Goal: Task Accomplishment & Management: Complete application form

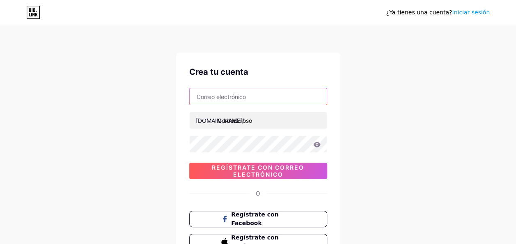
drag, startPoint x: 0, startPoint y: 0, endPoint x: 319, endPoint y: 101, distance: 335.2
click at [319, 101] on input "text" at bounding box center [258, 96] width 137 height 16
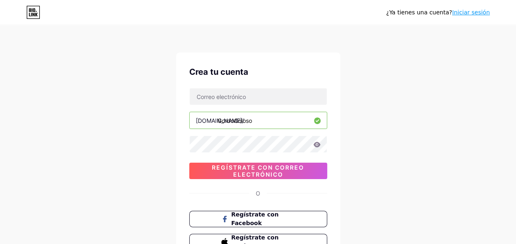
click at [376, 98] on div "¿Ya tienes una cuenta? Iniciar sesión Crea tu cuenta [DOMAIN_NAME]/ GordoGoloso…" at bounding box center [258, 157] width 516 height 314
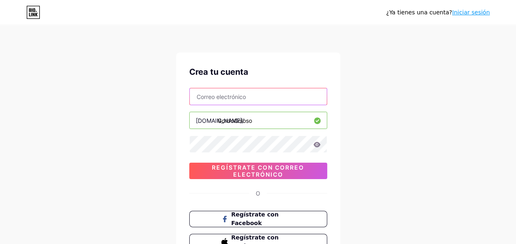
click at [257, 99] on input "text" at bounding box center [258, 96] width 137 height 16
type input "[EMAIL_ADDRESS][DOMAIN_NAME]"
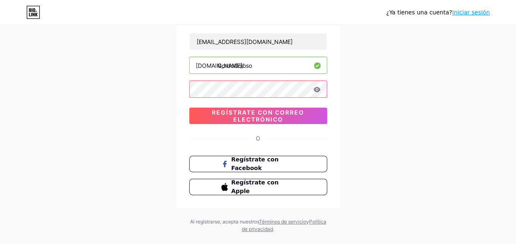
scroll to position [57, 0]
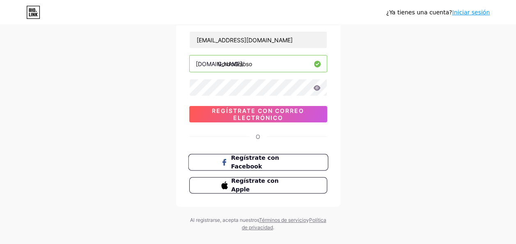
click at [264, 158] on span "Regístrate con Facebook" at bounding box center [263, 163] width 64 height 18
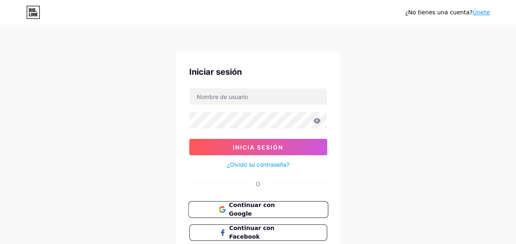
click at [286, 211] on span "Continuar con Google" at bounding box center [263, 210] width 69 height 18
